Goal: Transaction & Acquisition: Book appointment/travel/reservation

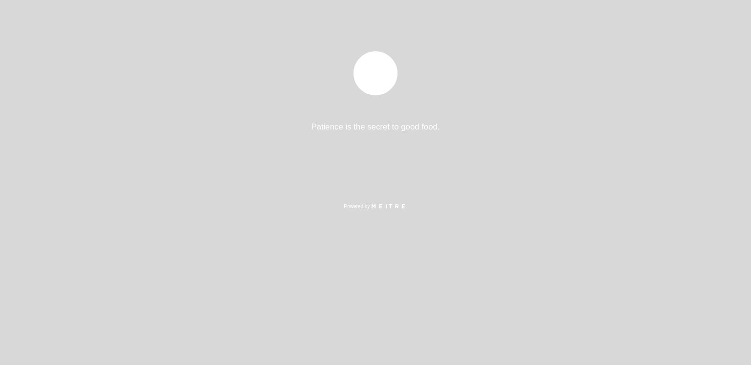
select select "es"
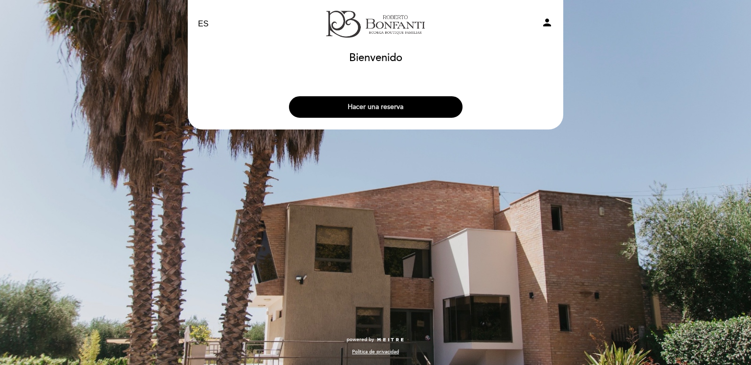
click at [364, 108] on button "Hacer una reserva" at bounding box center [375, 107] width 173 height 22
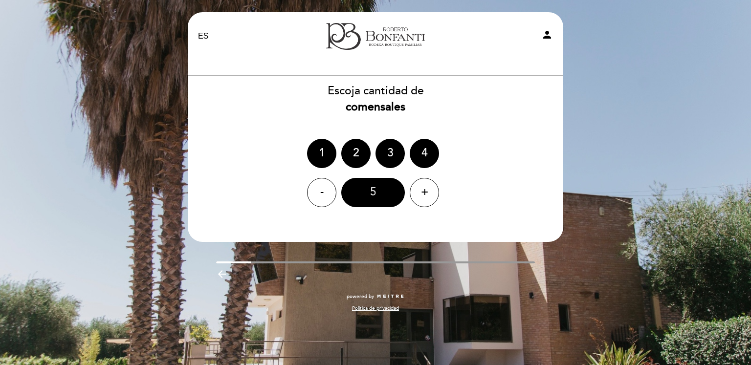
click at [371, 190] on div "5" at bounding box center [373, 192] width 64 height 29
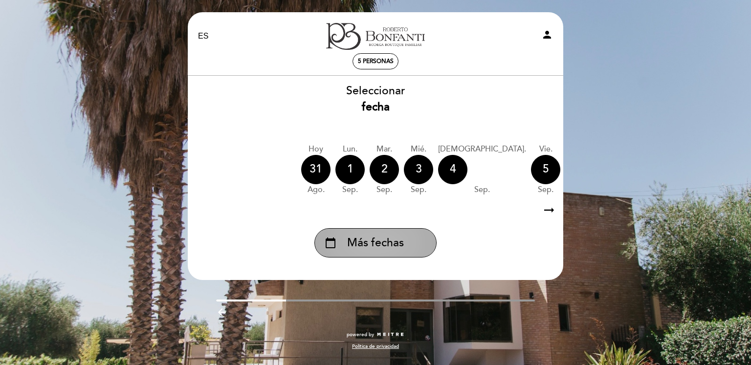
click at [401, 239] on span "Más fechas" at bounding box center [375, 243] width 57 height 16
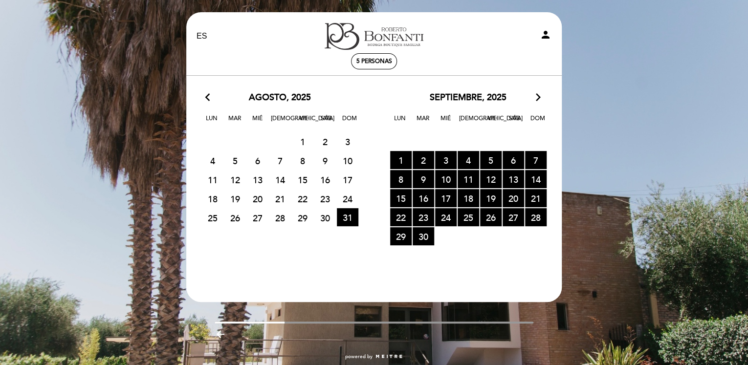
click at [535, 90] on section "arrow_back_ios agosto, 2025 arrow_forward_ios Lun Mar [PERSON_NAME] Vie Sáb Dom…" at bounding box center [374, 178] width 376 height 204
click at [540, 99] on icon "arrow_forward_ios" at bounding box center [538, 97] width 9 height 13
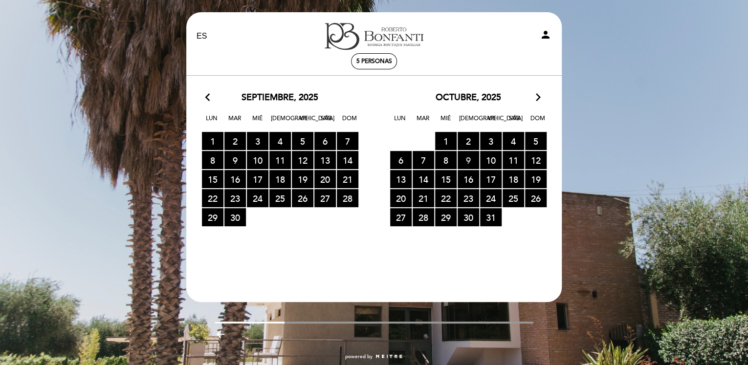
click at [473, 162] on span "9 RESERVAS DISPONIBLES" at bounding box center [468, 160] width 22 height 18
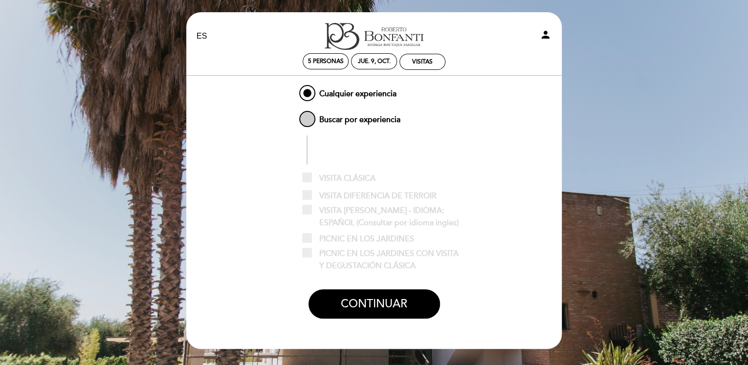
click at [342, 118] on span "Buscar por experiencia" at bounding box center [348, 115] width 103 height 12
click at [294, 115] on input "Buscar por experiencia" at bounding box center [290, 112] width 6 height 6
radio input "false"
radio input "true"
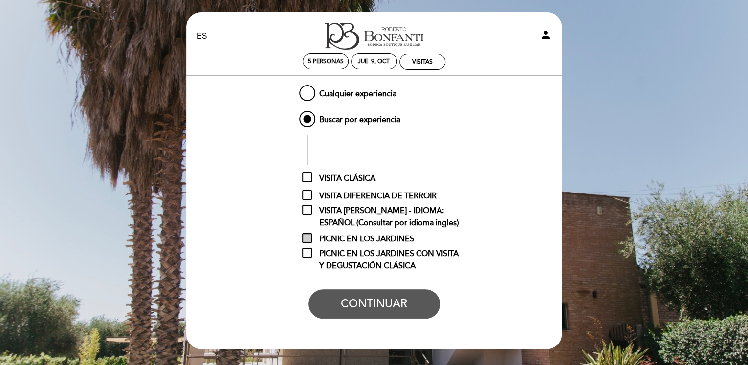
click at [397, 238] on span "PICNIC EN LOS JARDINES" at bounding box center [358, 239] width 112 height 12
click at [308, 238] on input "PICNIC EN LOS JARDINES" at bounding box center [305, 236] width 6 height 6
checkbox input "true"
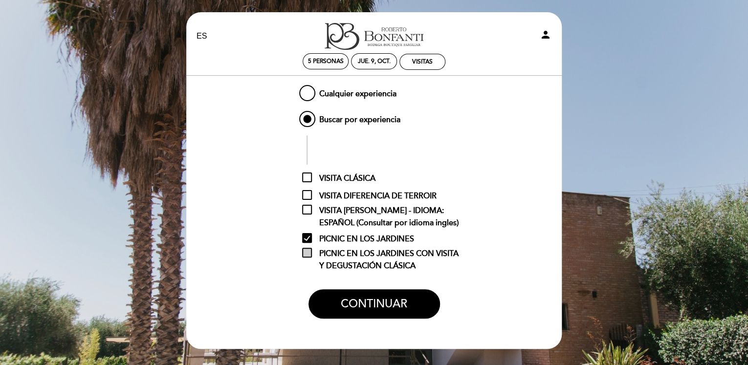
click at [406, 250] on span "PICNIC EN LOS JARDINES CON VISITA Y DEGUSTACIÓN CLÁSICA" at bounding box center [381, 254] width 159 height 12
click at [308, 250] on input "PICNIC EN LOS JARDINES CON VISITA Y DEGUSTACIÓN CLÁSICA" at bounding box center [305, 251] width 6 height 6
checkbox input "true"
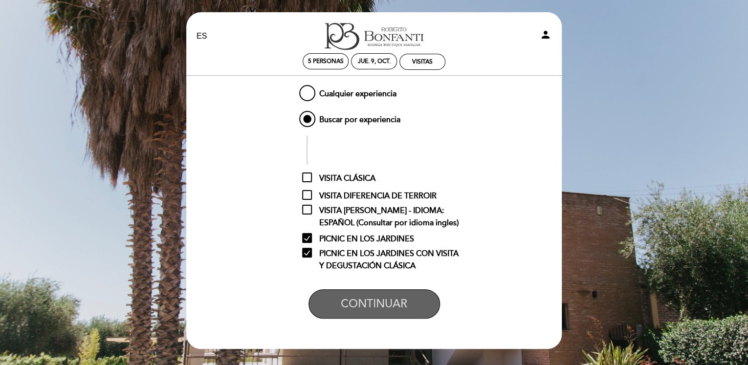
click at [403, 307] on button "CONTINUAR" at bounding box center [373, 303] width 131 height 29
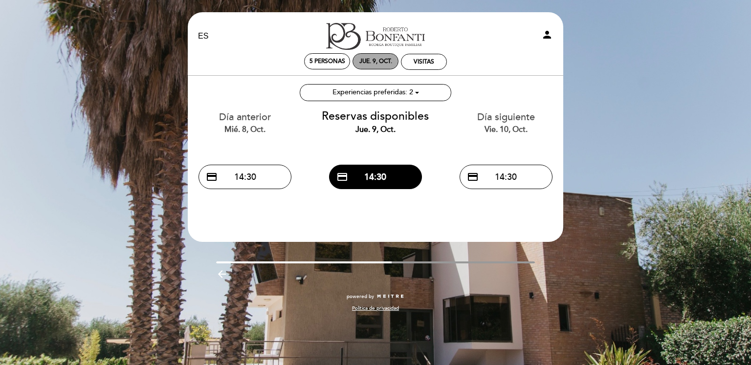
click at [389, 65] on div "jue. 9, oct." at bounding box center [375, 61] width 33 height 7
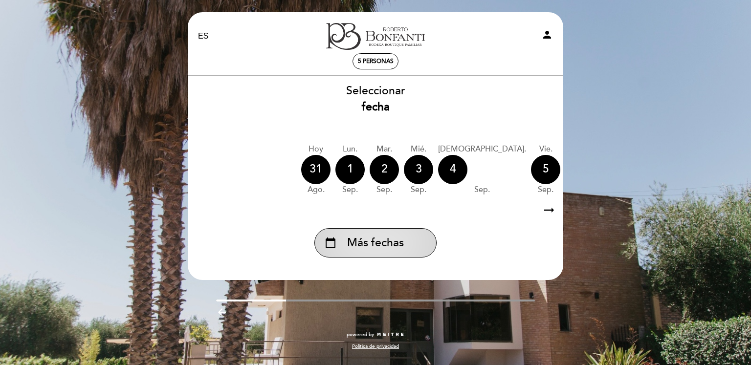
click at [403, 243] on span "Más fechas" at bounding box center [375, 243] width 57 height 16
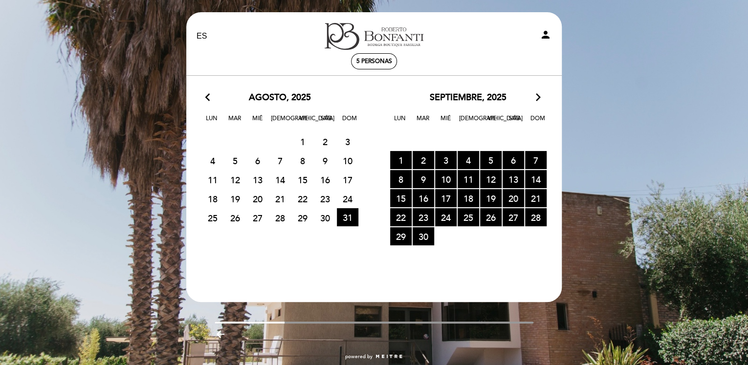
click at [534, 95] on icon "arrow_forward_ios" at bounding box center [538, 97] width 9 height 13
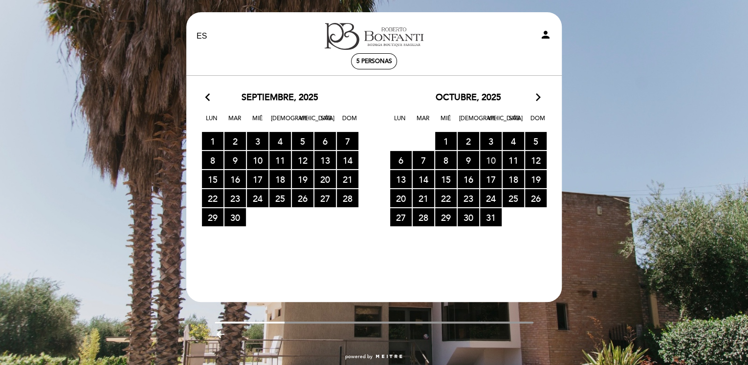
click at [490, 155] on span "10 RESERVAS DISPONIBLES" at bounding box center [491, 160] width 22 height 18
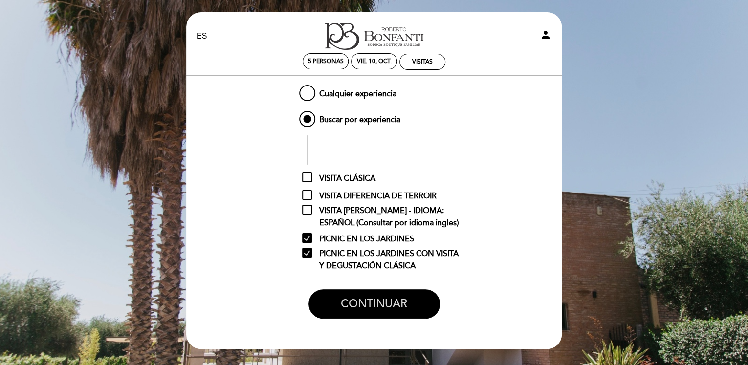
click at [375, 300] on button "CONTINUAR" at bounding box center [373, 303] width 131 height 29
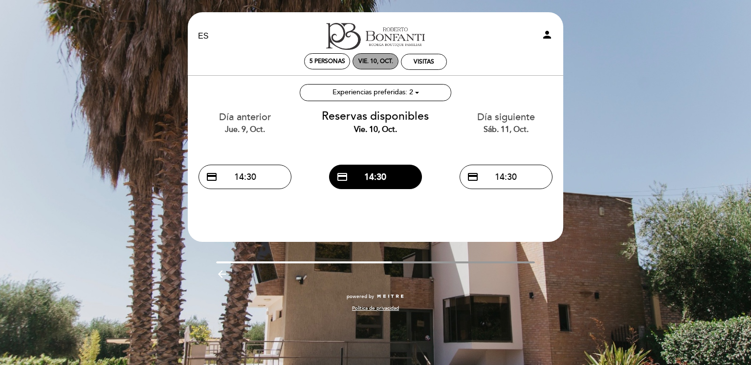
click at [376, 65] on div "vie. 10, oct." at bounding box center [375, 61] width 46 height 16
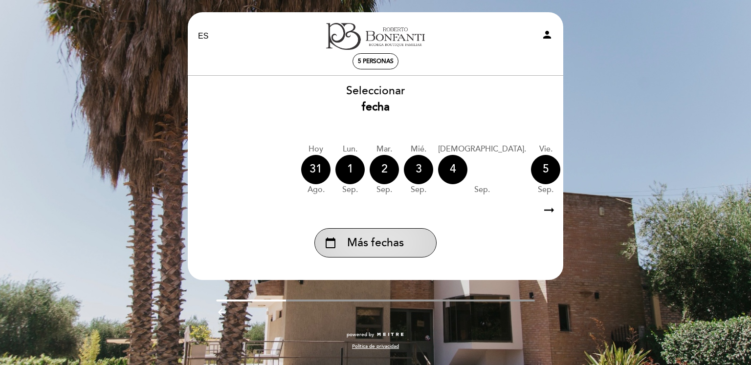
click at [399, 232] on div "calendar_today Más fechas" at bounding box center [375, 242] width 122 height 29
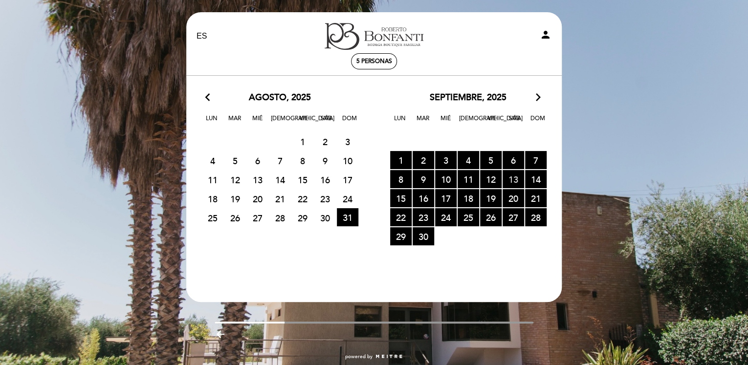
click at [510, 183] on span "13 RESERVAS DISPONIBLES" at bounding box center [513, 179] width 22 height 18
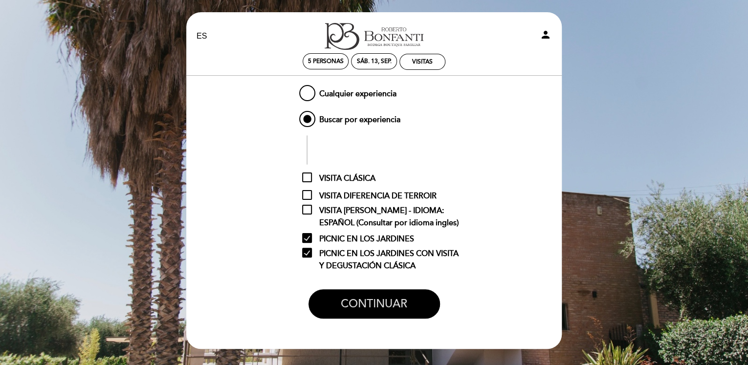
click at [380, 297] on button "CONTINUAR" at bounding box center [373, 303] width 131 height 29
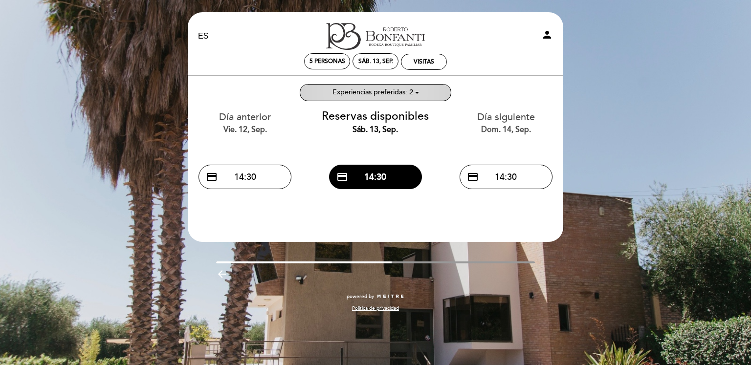
click at [418, 88] on span "Seleccionar experiencia Experiencias preferidas: 2" at bounding box center [375, 92] width 86 height 8
checkbox input "true"
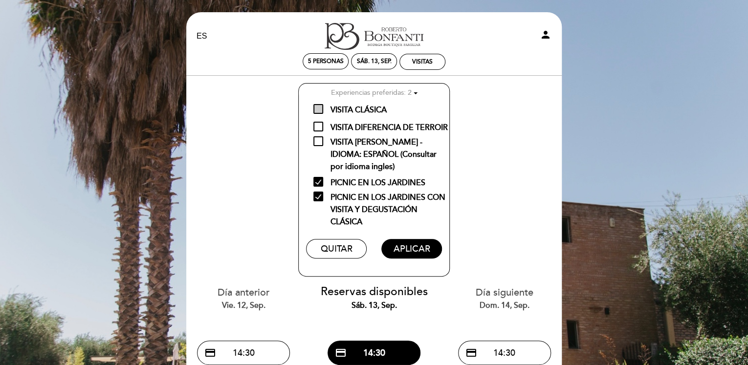
click at [379, 108] on span "VISITA CLÁSICA" at bounding box center [349, 110] width 73 height 12
click at [320, 108] on input "VISITA CLÁSICA" at bounding box center [316, 107] width 6 height 6
checkbox input "true"
drag, startPoint x: 362, startPoint y: 128, endPoint x: 362, endPoint y: 143, distance: 15.6
click at [362, 128] on span "VISITA DIFERENCIA DE TERROIR" at bounding box center [380, 128] width 134 height 12
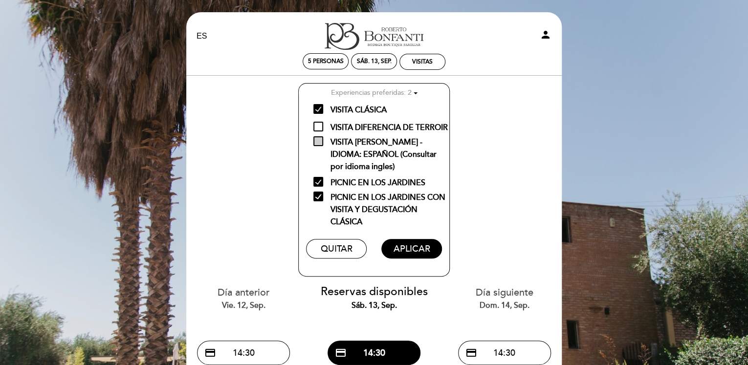
click at [320, 128] on input "VISITA DIFERENCIA DE TERROIR" at bounding box center [316, 125] width 6 height 6
checkbox input "true"
click at [362, 144] on span "VISITA [PERSON_NAME] - IDIOMA: ESPAÑOL (Consultar por idioma ingles)" at bounding box center [381, 142] width 136 height 12
click at [320, 143] on input "VISITA [PERSON_NAME] - IDIOMA: ESPAÑOL (Consultar por idioma ingles)" at bounding box center [316, 139] width 6 height 6
checkbox input "true"
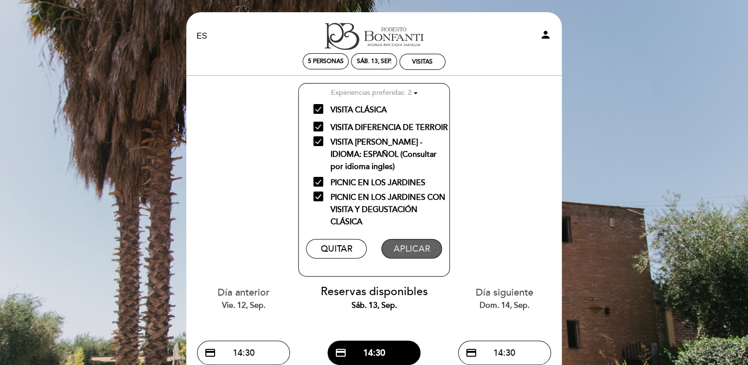
click at [404, 251] on button "APLICAR" at bounding box center [411, 249] width 60 height 20
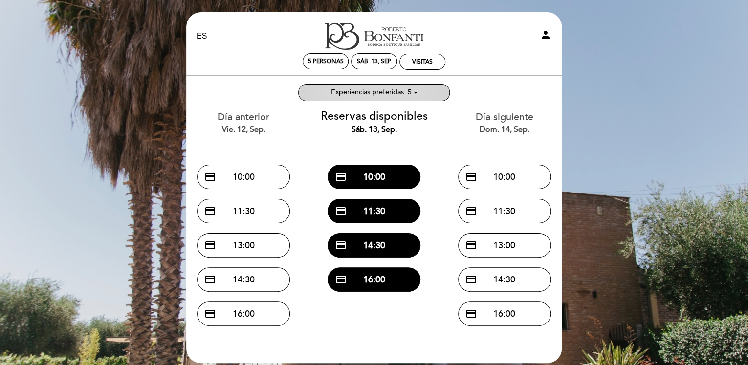
click at [392, 92] on ng-container "Experiencias preferidas: 5" at bounding box center [371, 92] width 81 height 8
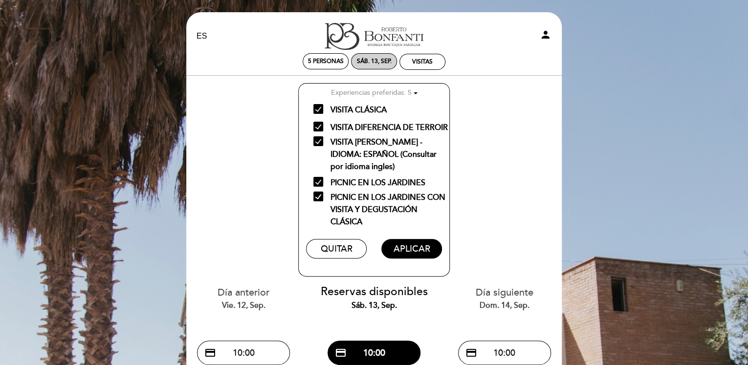
click at [376, 65] on div "sáb. 13, sep." at bounding box center [374, 61] width 35 height 7
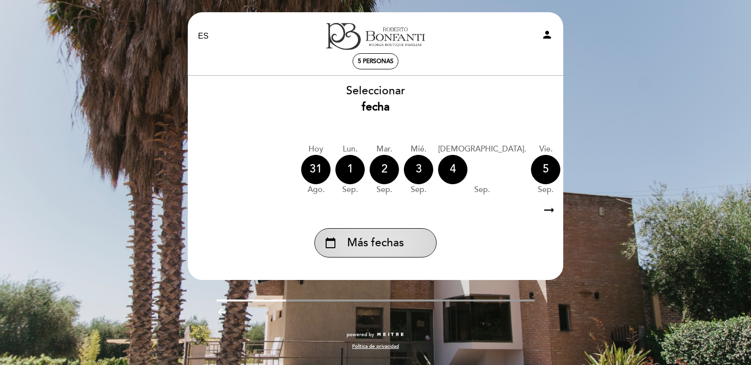
click at [381, 250] on span "Más fechas" at bounding box center [375, 243] width 57 height 16
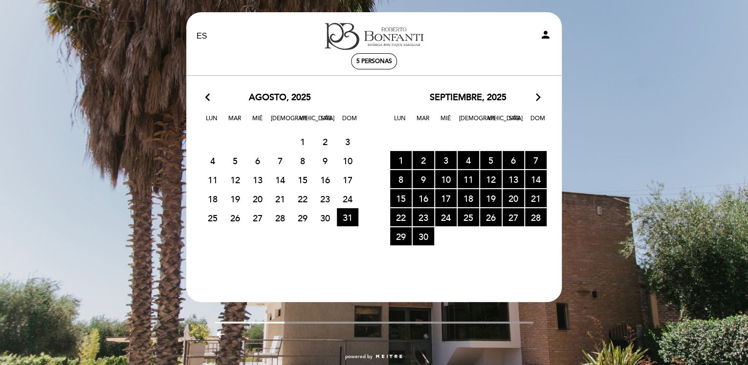
click at [534, 100] on icon "arrow_forward_ios" at bounding box center [538, 97] width 9 height 13
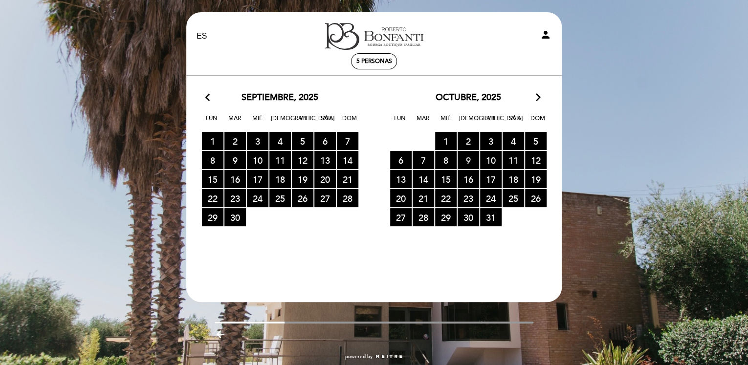
click at [466, 163] on span "9 RESERVAS DISPONIBLES" at bounding box center [468, 160] width 22 height 18
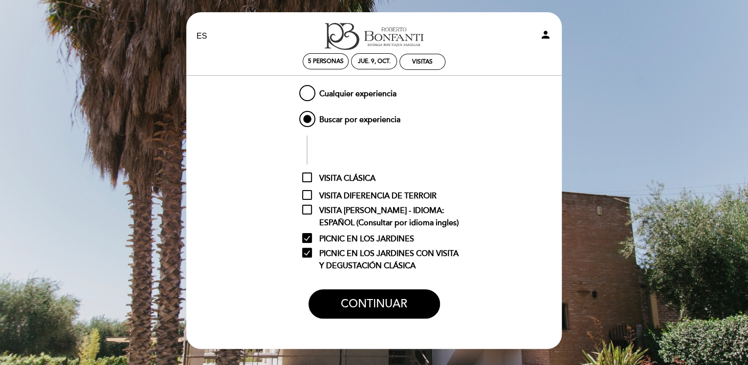
click at [331, 104] on div "Cualquier experiencia Buscar por experiencia VISITA CLÁSICA VISITA DIFERENCIA D…" at bounding box center [374, 204] width 188 height 243
click at [336, 95] on span "Cualquier experiencia" at bounding box center [346, 89] width 99 height 12
click at [294, 89] on input "Cualquier experiencia" at bounding box center [290, 86] width 6 height 6
radio input "true"
checkbox input "false"
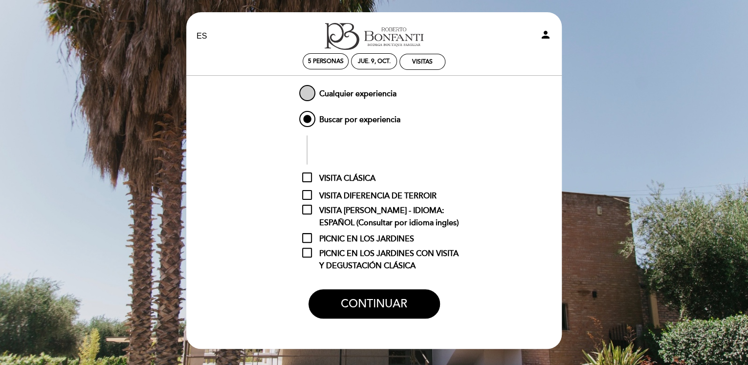
checkbox input "false"
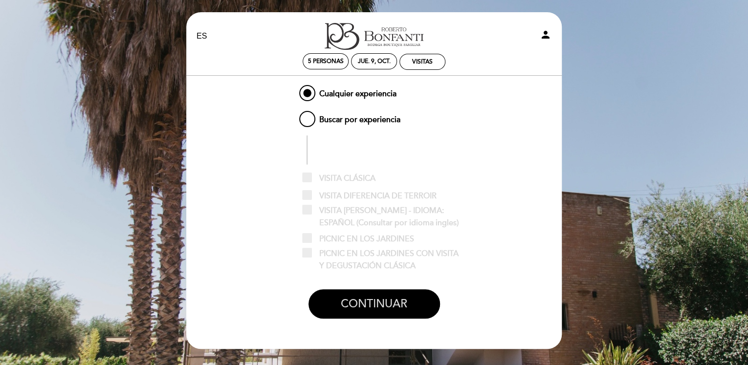
click at [381, 298] on button "CONTINUAR" at bounding box center [373, 303] width 131 height 29
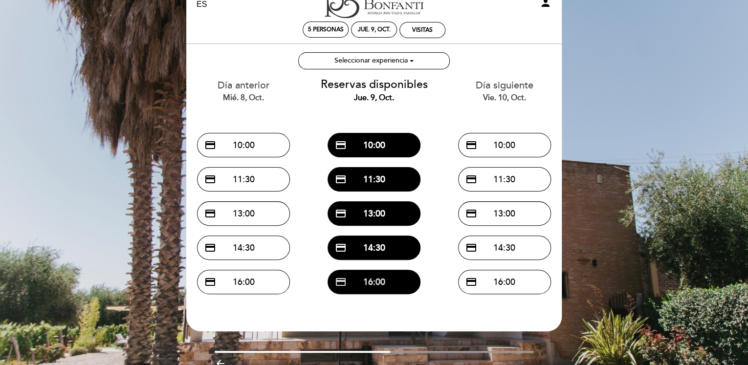
scroll to position [49, 0]
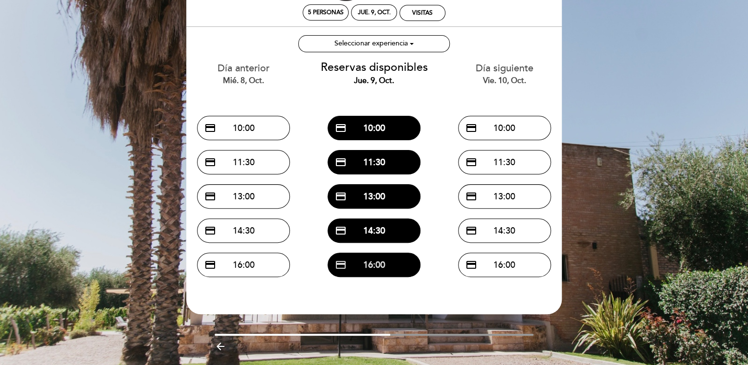
click at [382, 261] on button "credit_card 16:00" at bounding box center [373, 265] width 93 height 24
